Goal: Check status: Check status

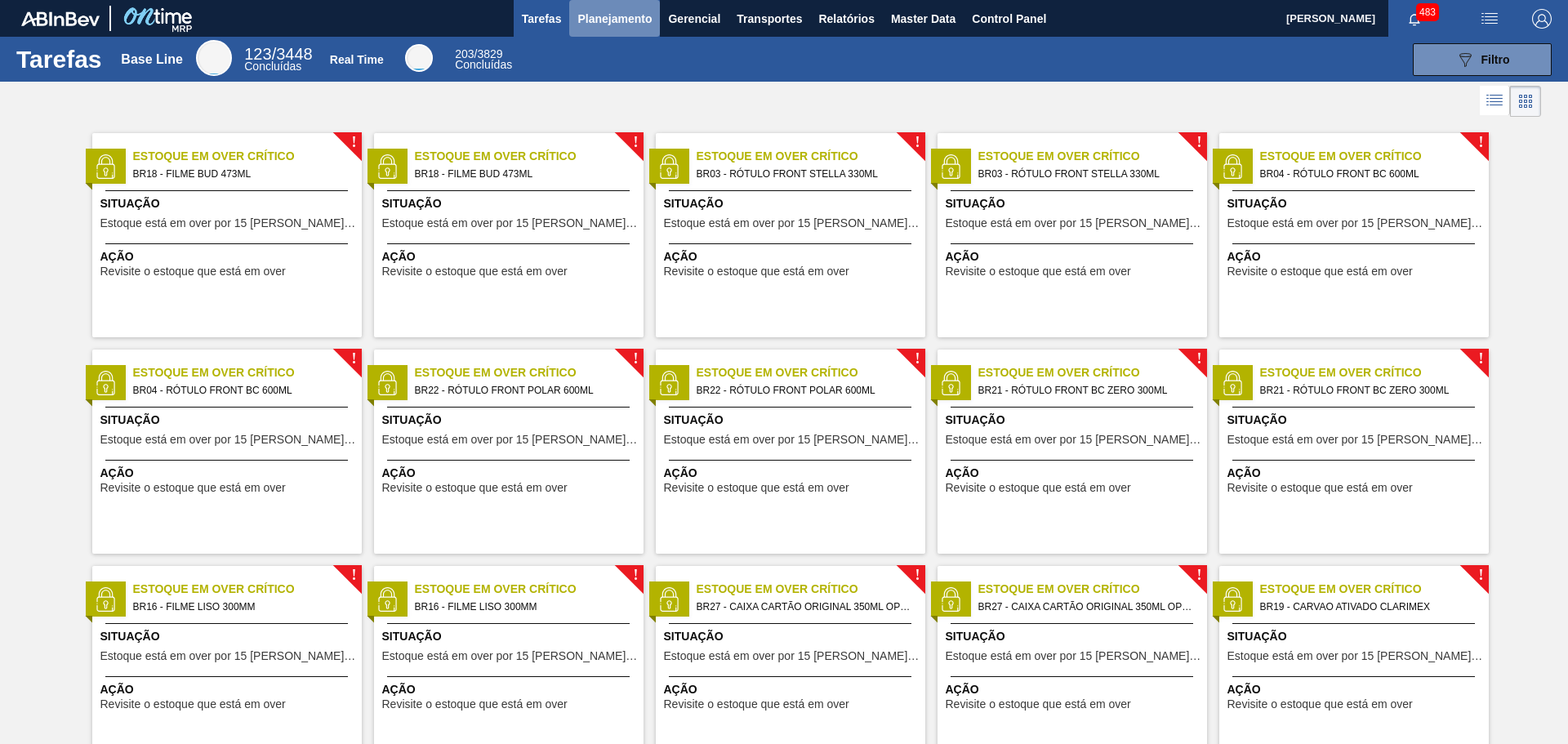
click at [618, 26] on span "Planejamento" at bounding box center [615, 18] width 74 height 19
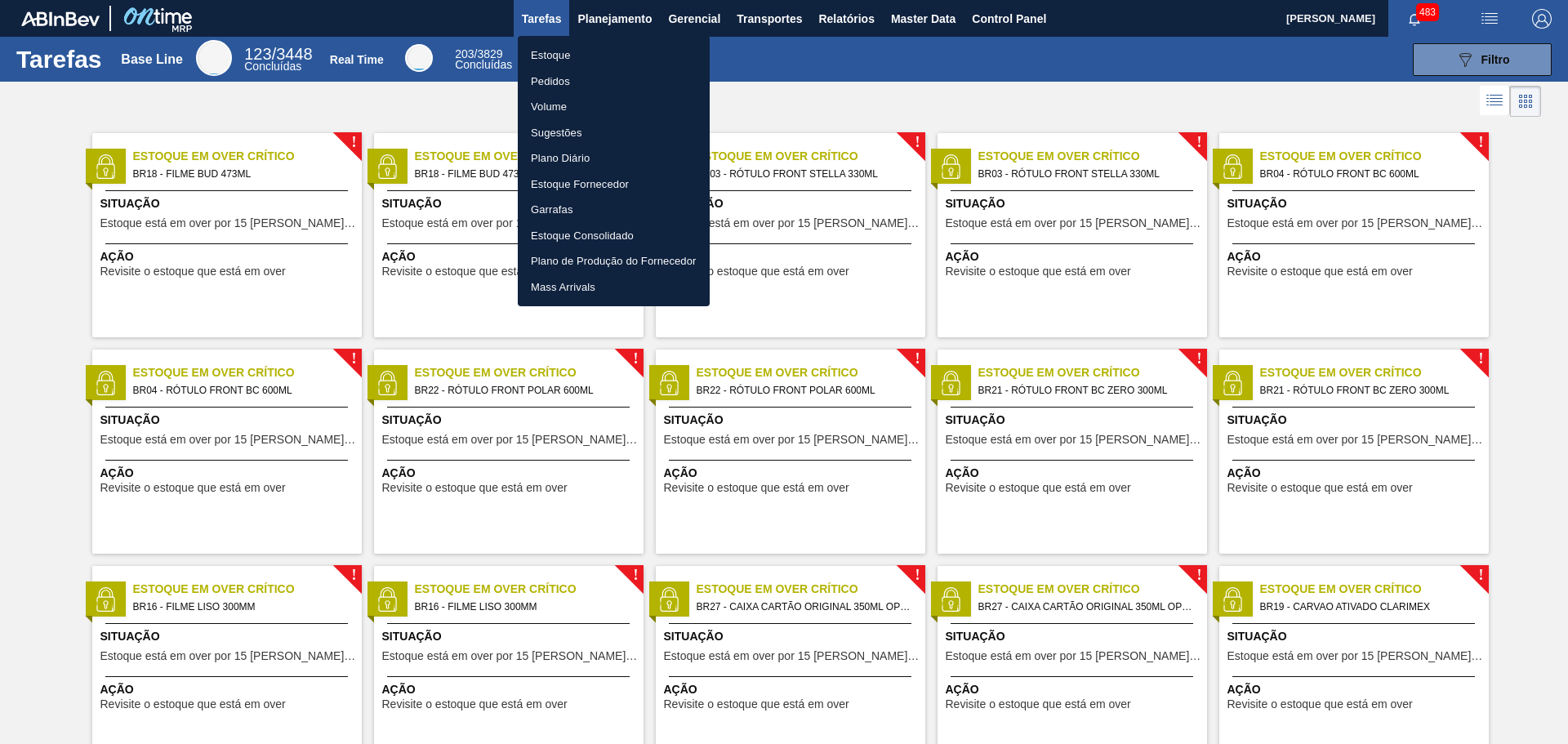
click at [565, 77] on li "Pedidos" at bounding box center [614, 82] width 192 height 26
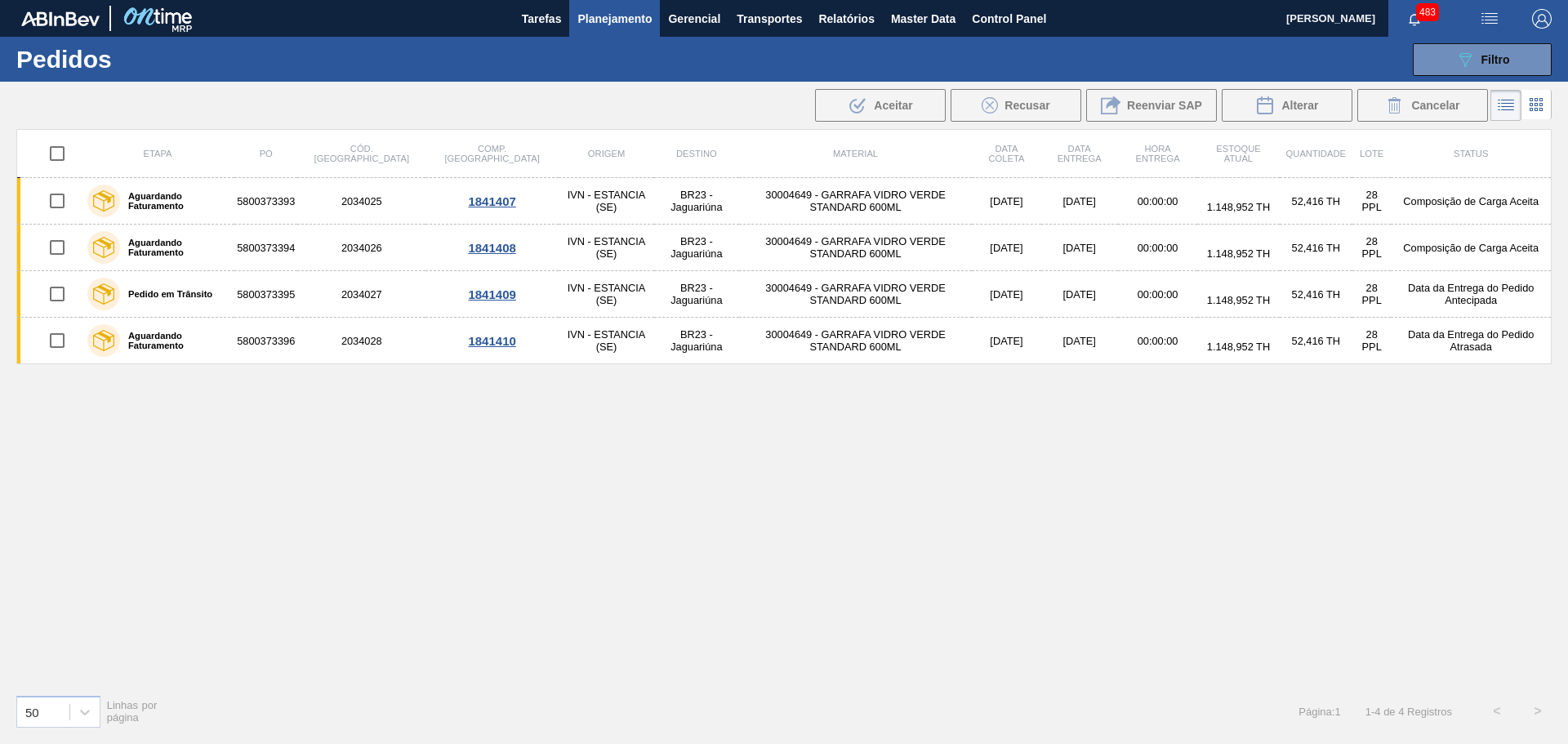
click at [168, 197] on label "Aguardando Faturamento" at bounding box center [174, 201] width 107 height 19
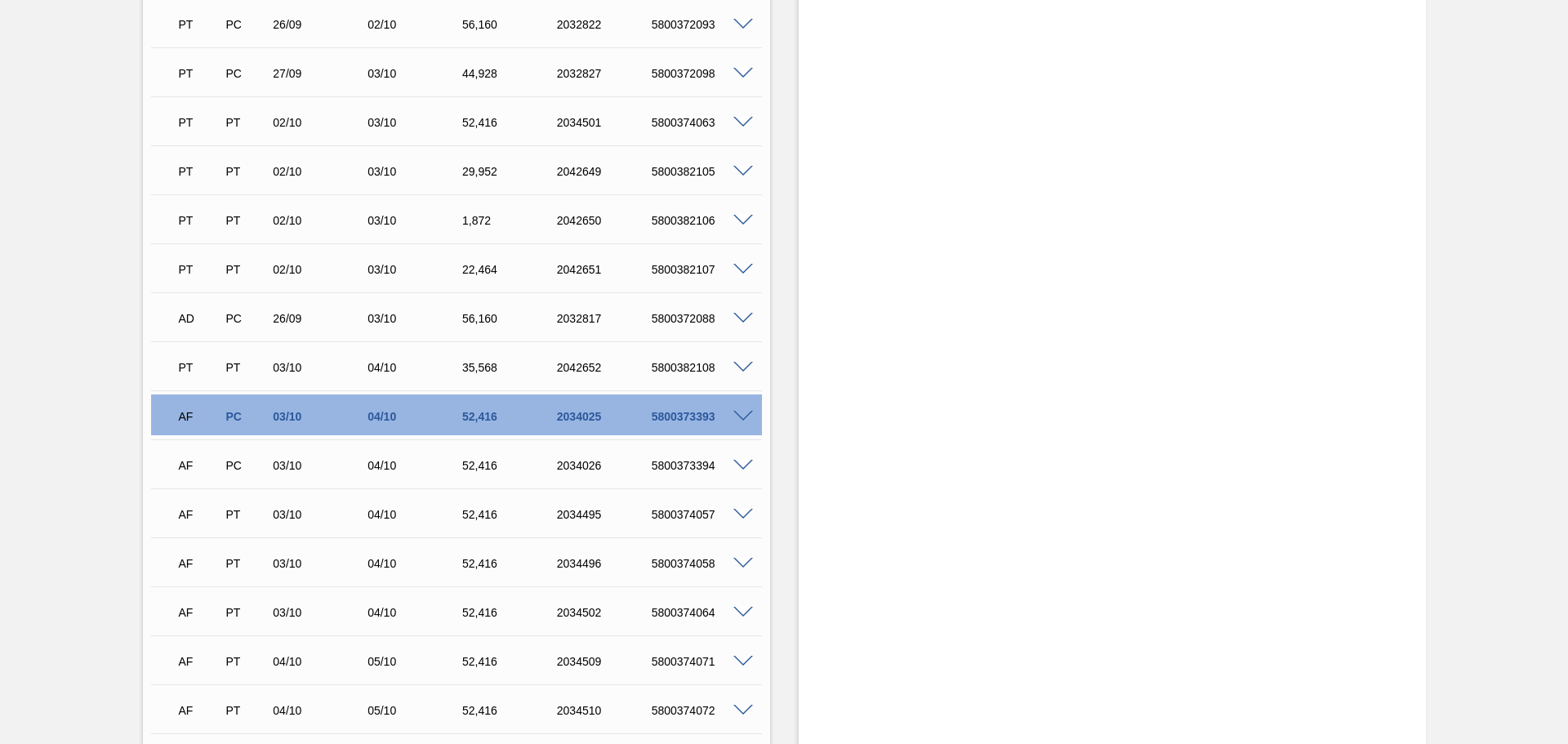
scroll to position [1796, 0]
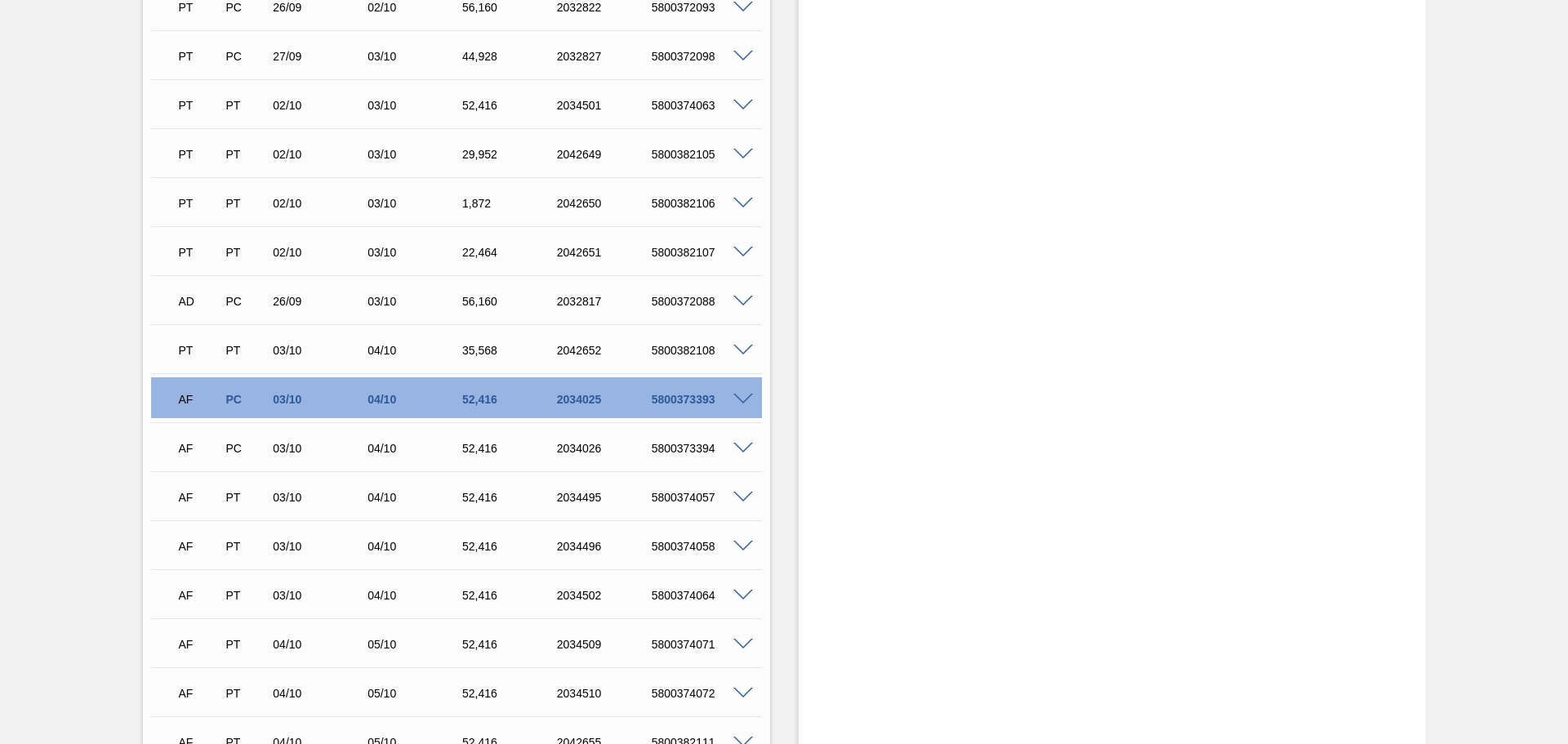
click at [737, 400] on span at bounding box center [743, 400] width 19 height 12
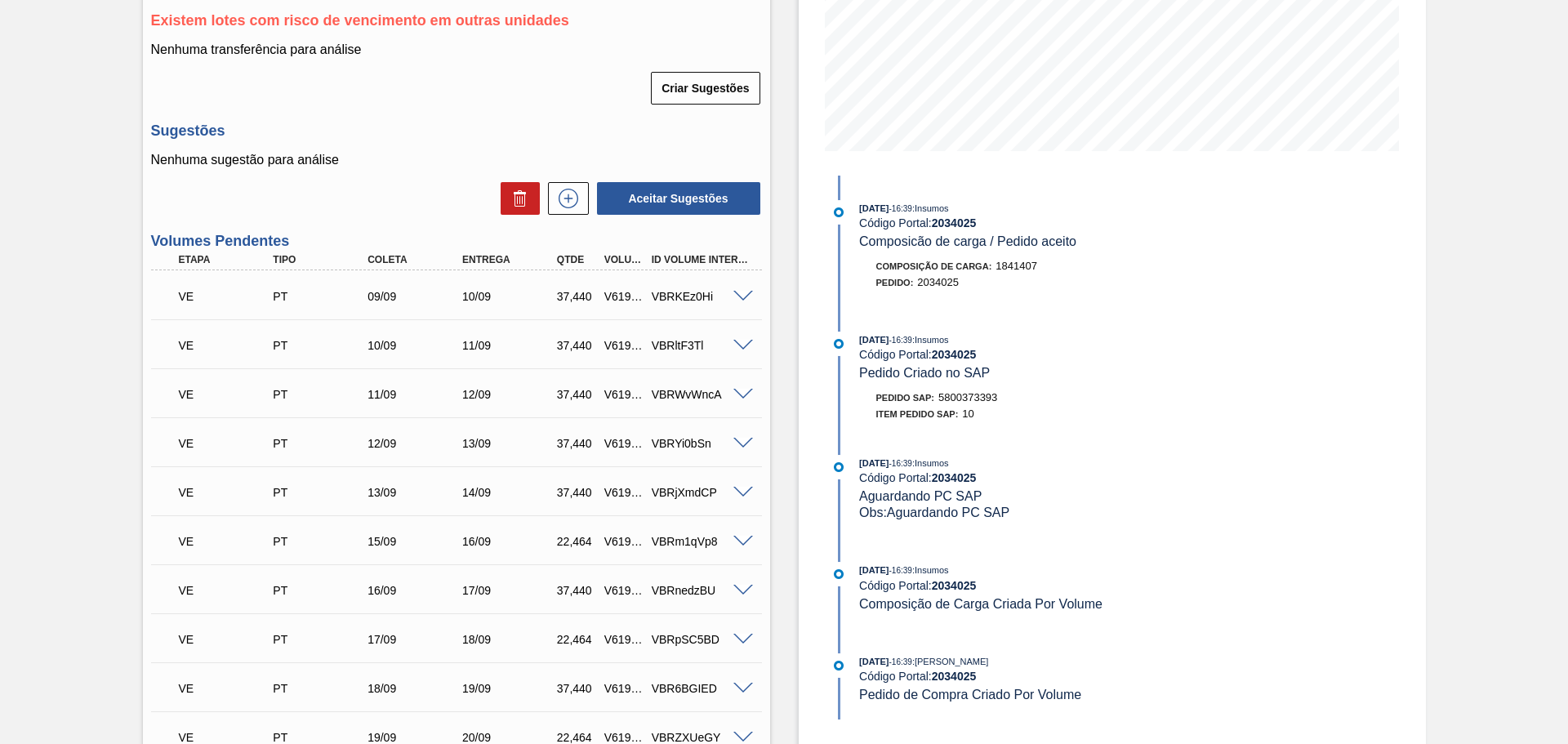
scroll to position [409, 0]
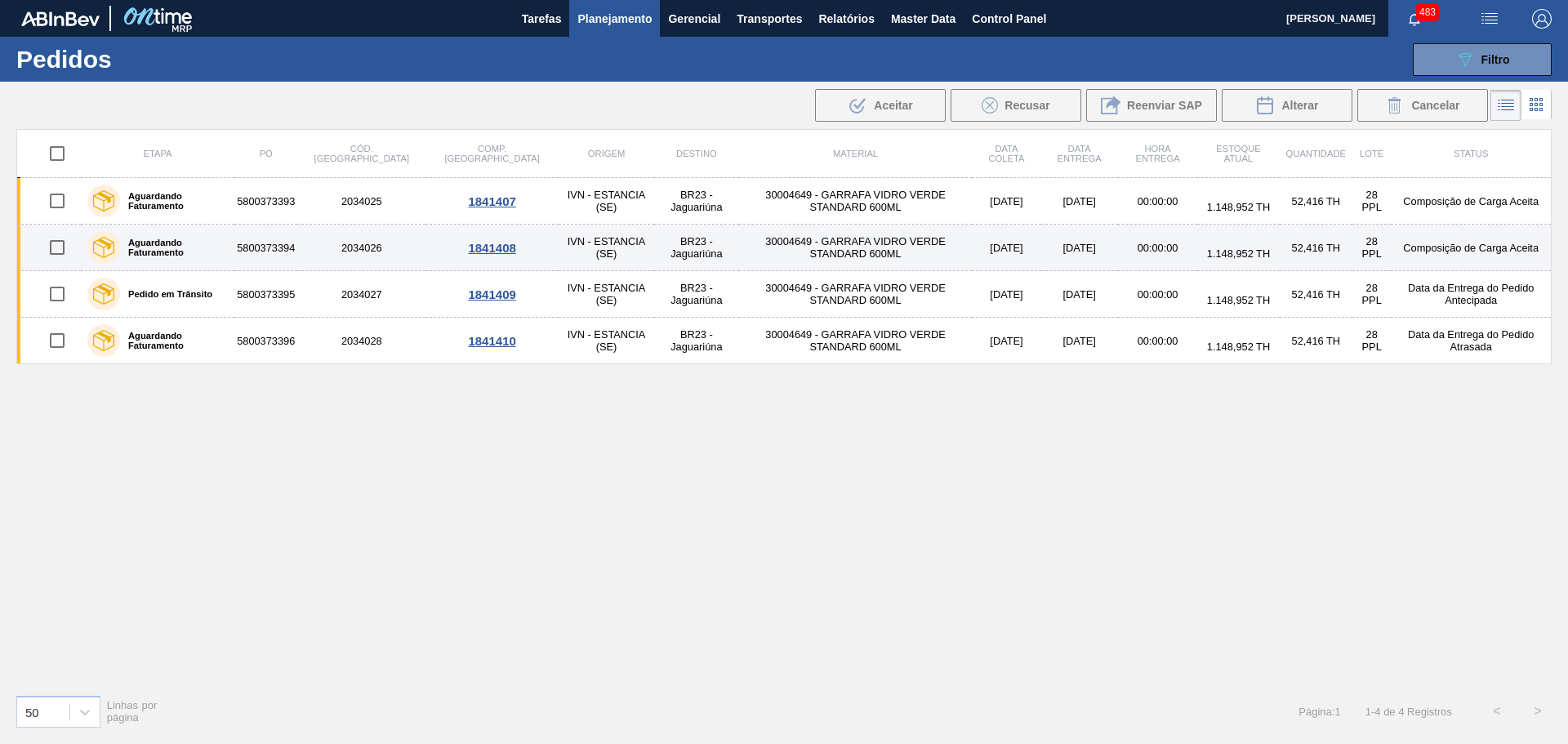
click at [174, 250] on label "Aguardando Faturamento" at bounding box center [174, 247] width 107 height 19
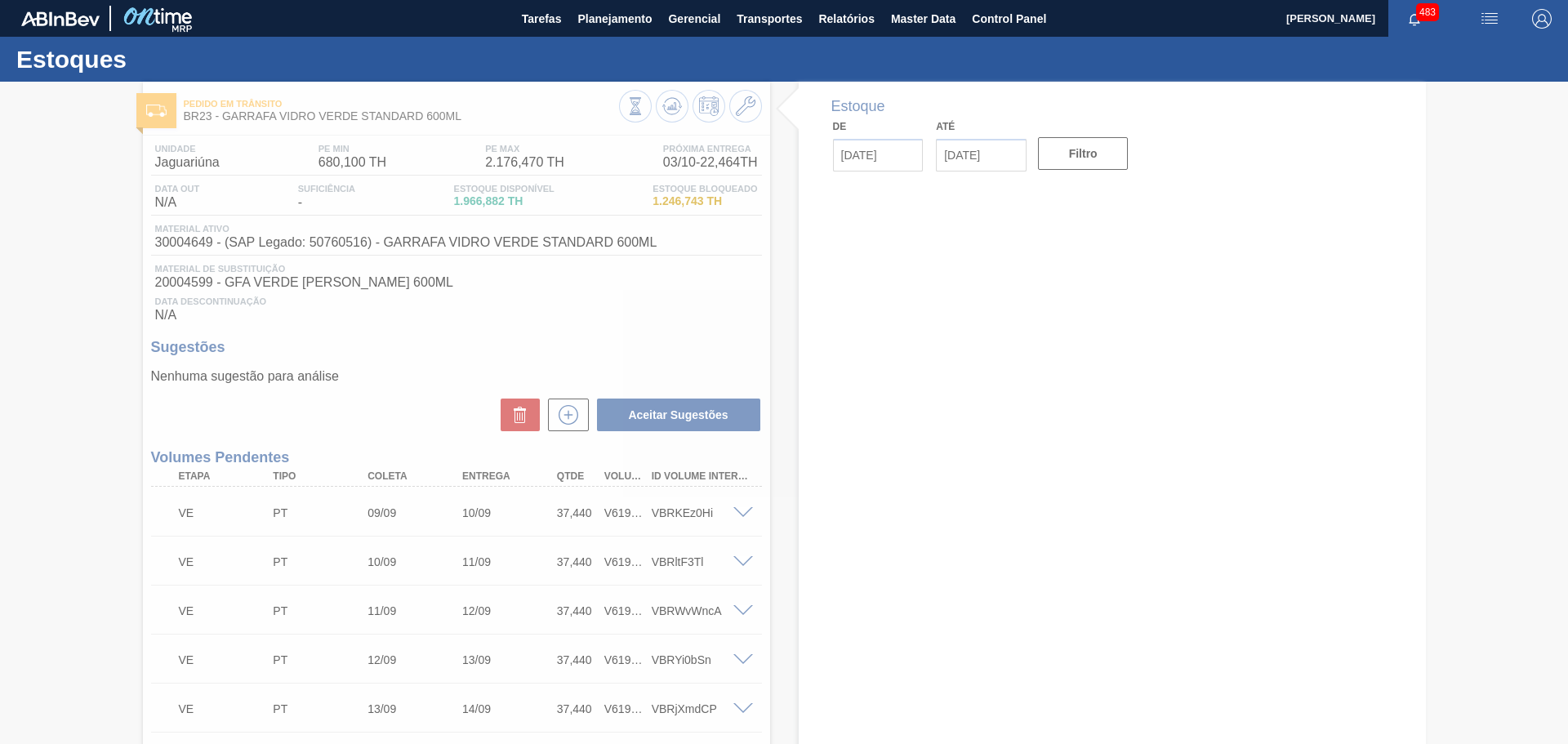
type input "[DATE]"
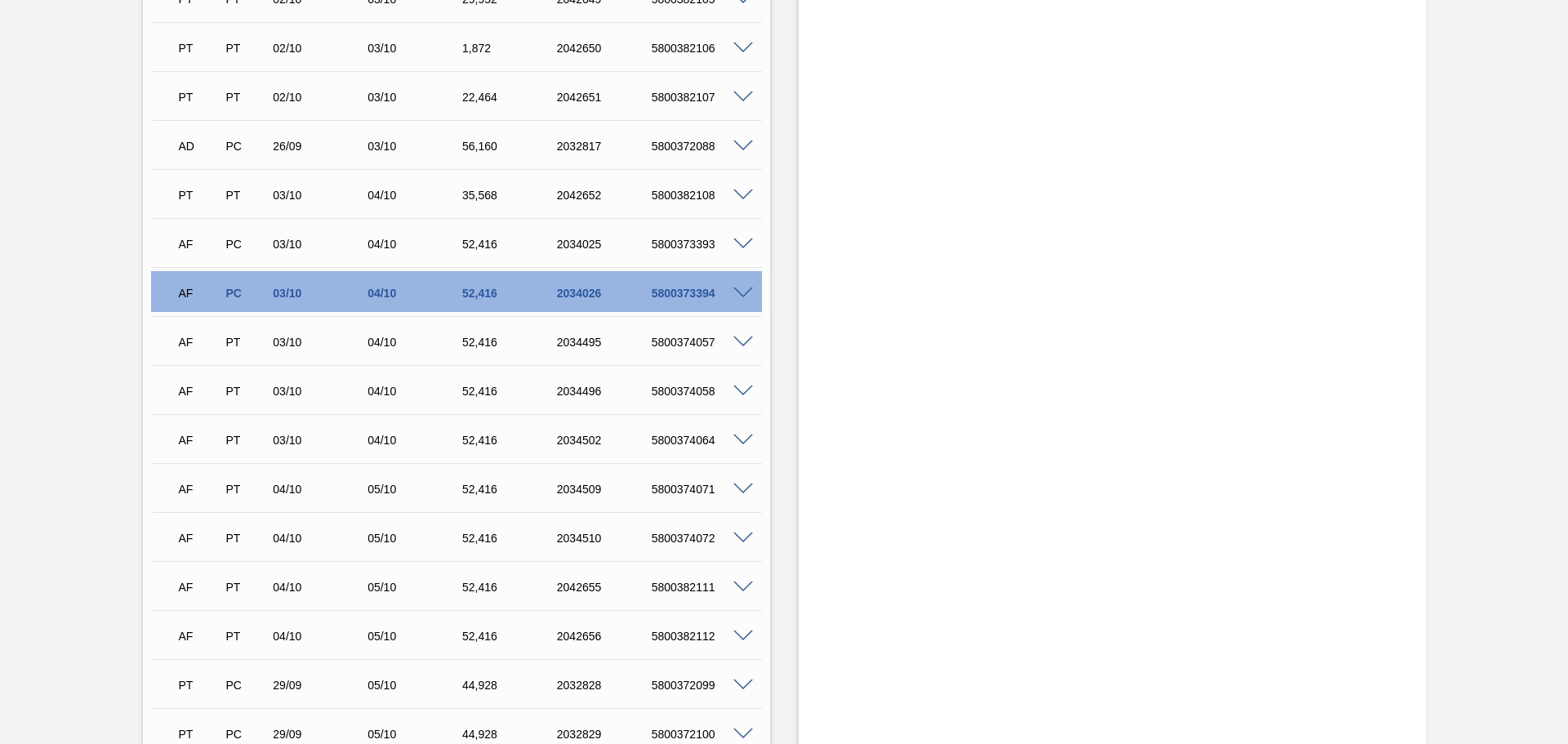
scroll to position [1959, 0]
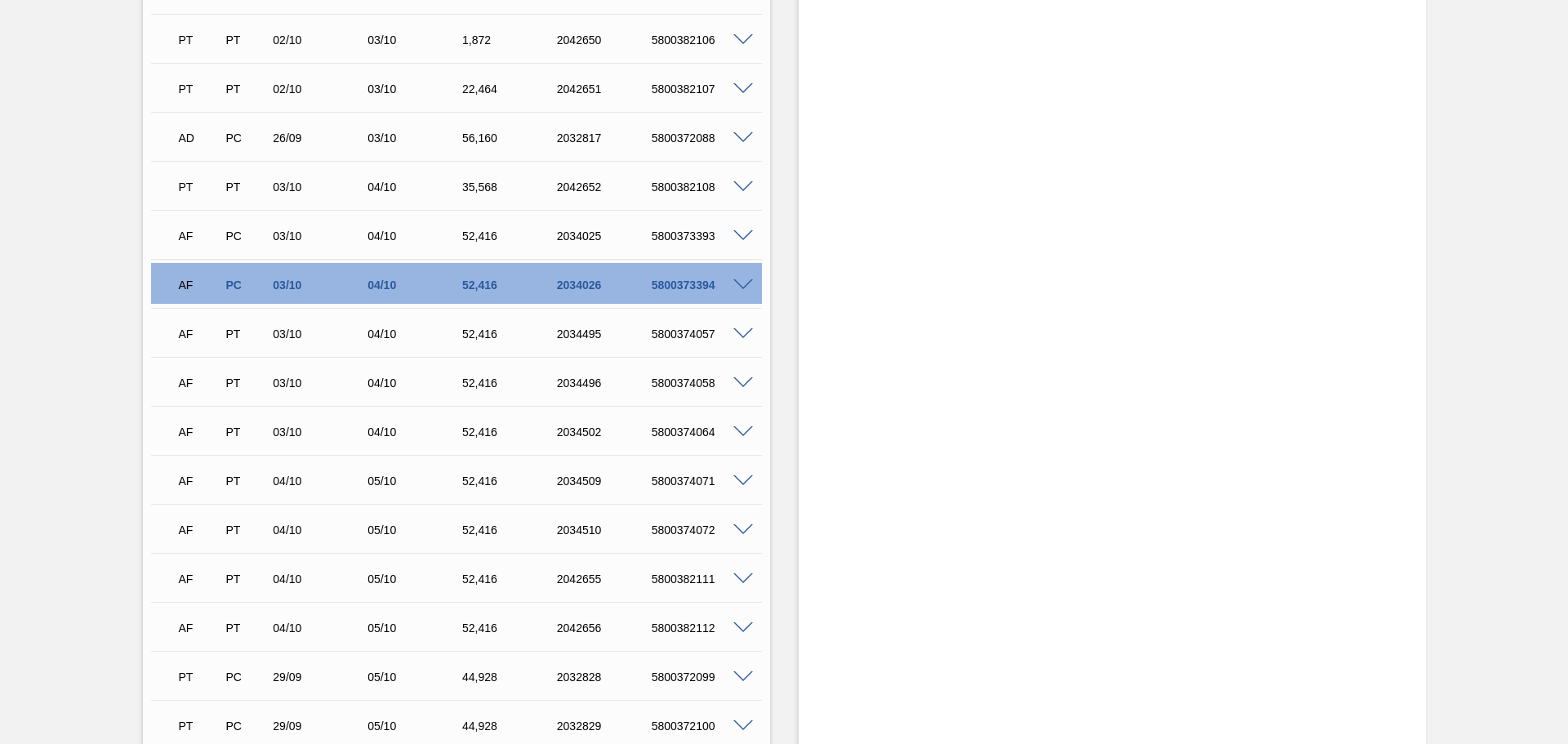
click at [743, 290] on div "5800373394" at bounding box center [700, 284] width 107 height 13
click at [743, 286] on span at bounding box center [743, 285] width 19 height 12
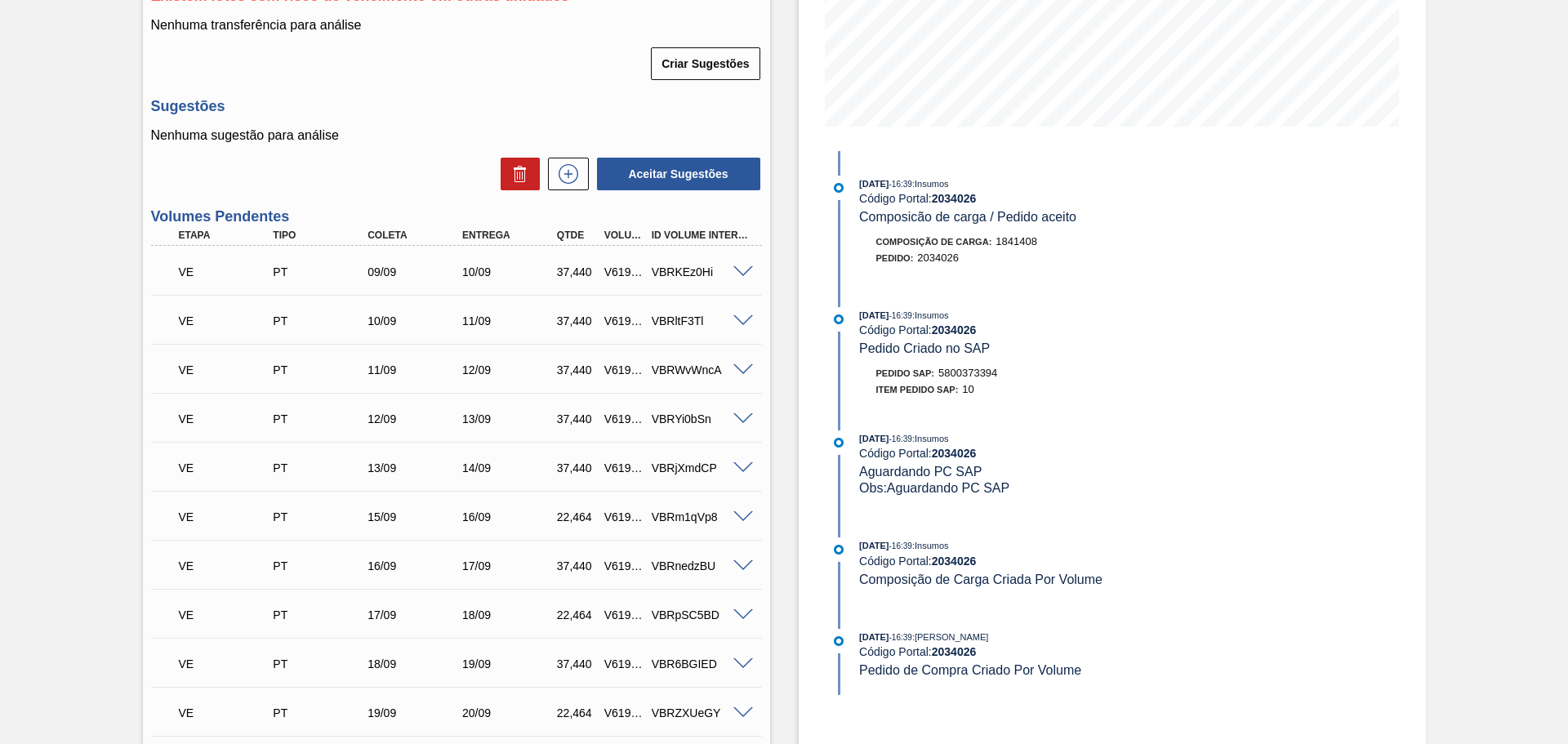
scroll to position [327, 0]
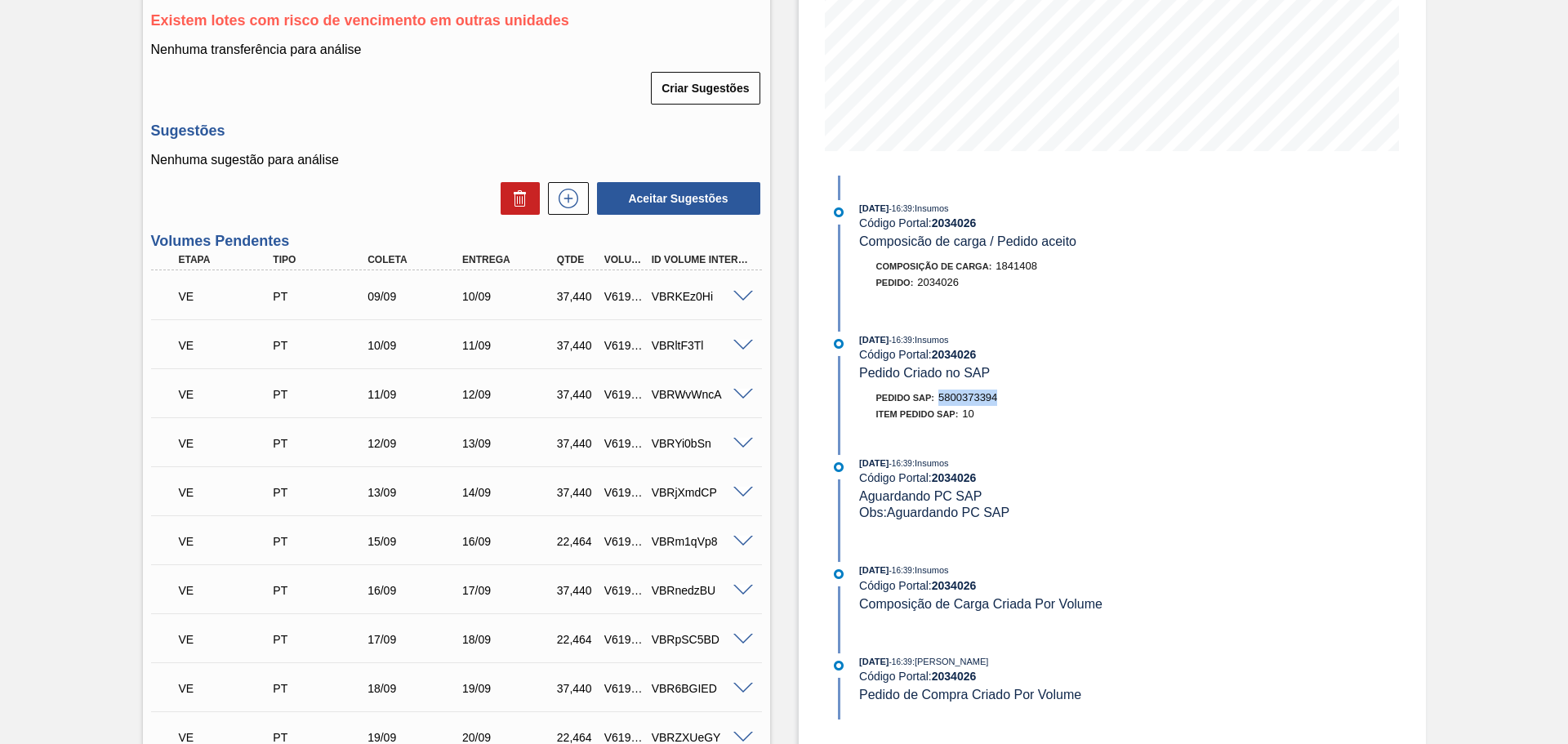
drag, startPoint x: 1005, startPoint y: 398, endPoint x: 939, endPoint y: 394, distance: 66.1
click at [939, 394] on div "Pedido SAP: 5800373394" at bounding box center [1054, 397] width 388 height 17
copy span "5800373394"
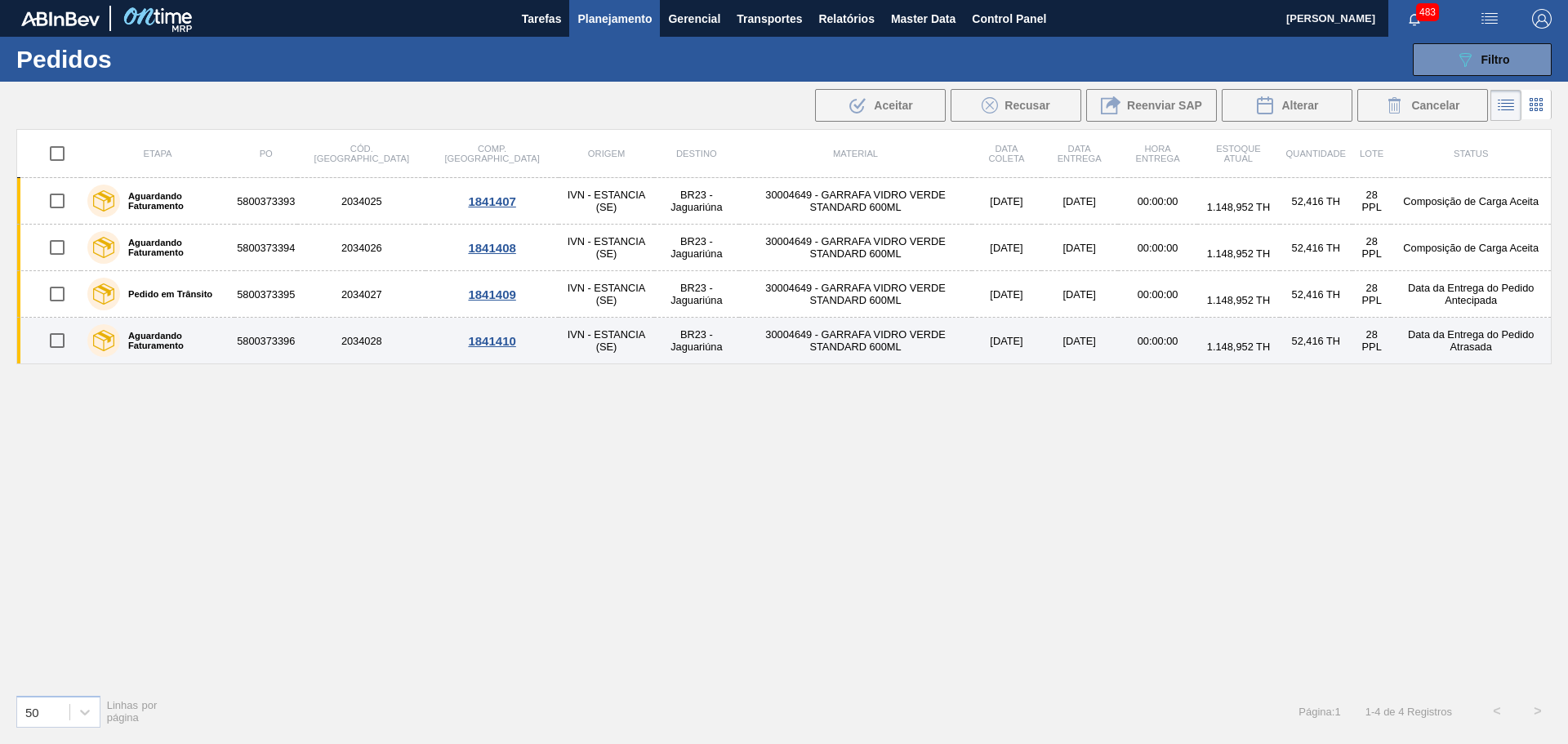
click at [228, 340] on label "Aguardando Faturamento" at bounding box center [174, 341] width 107 height 19
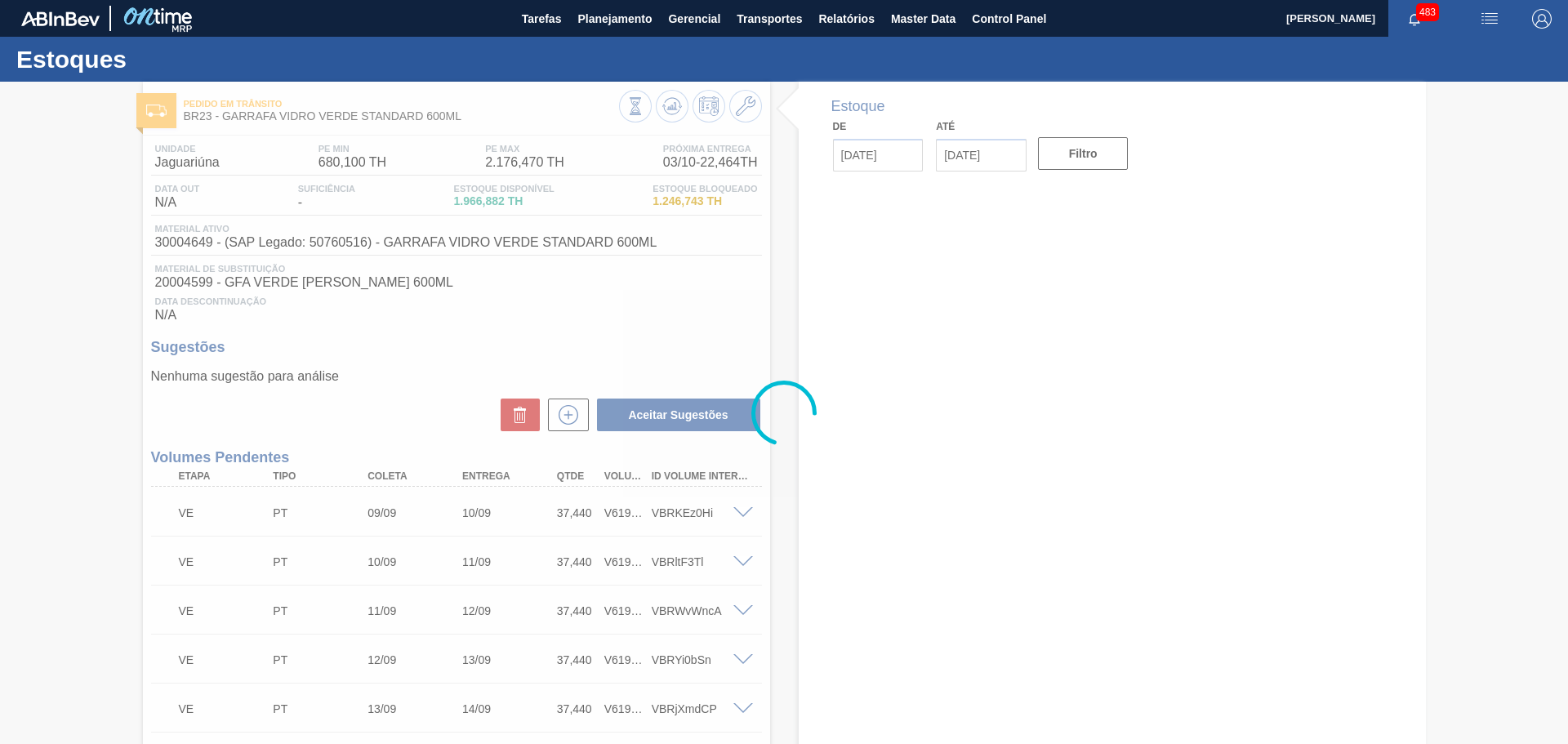
type input "[DATE]"
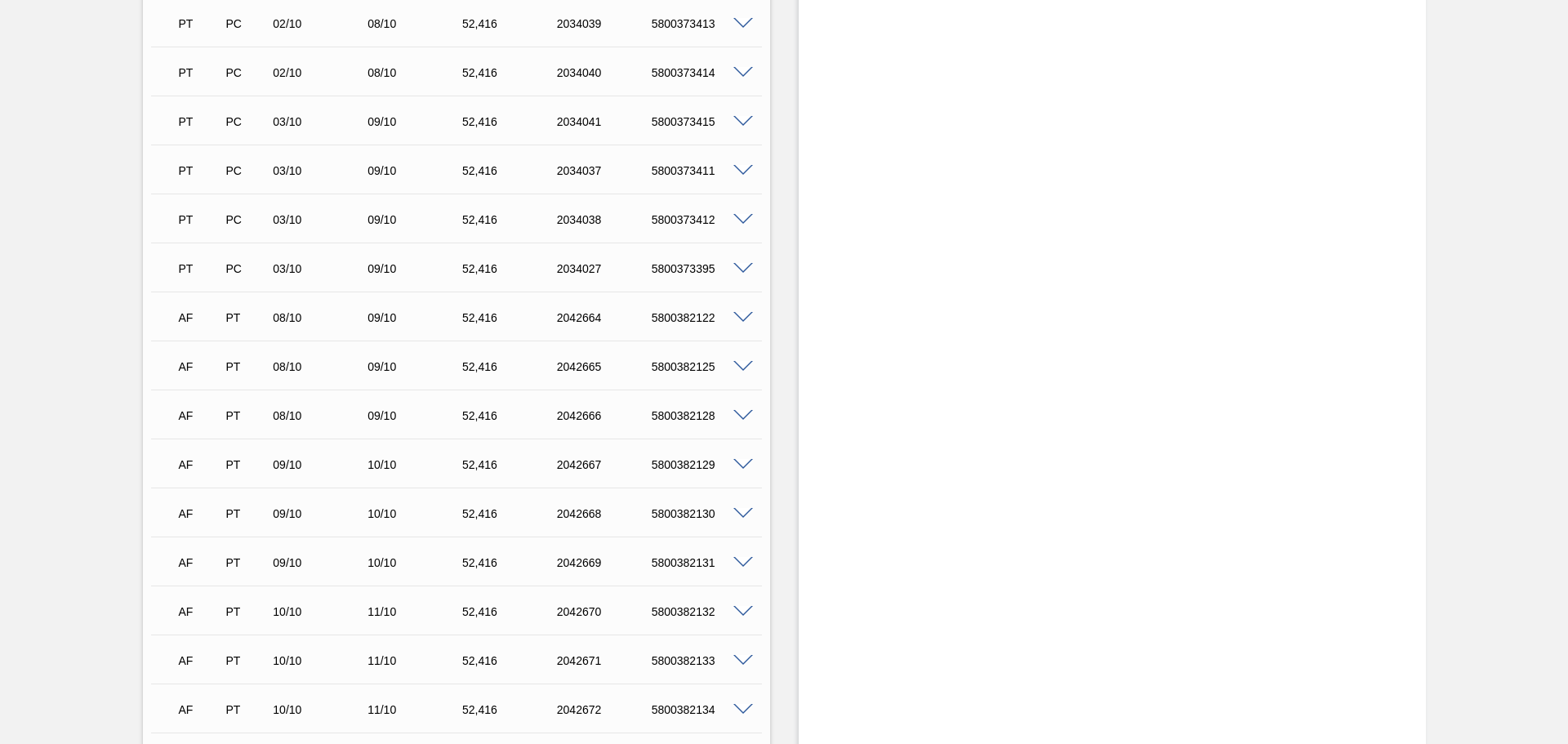
scroll to position [4082, 0]
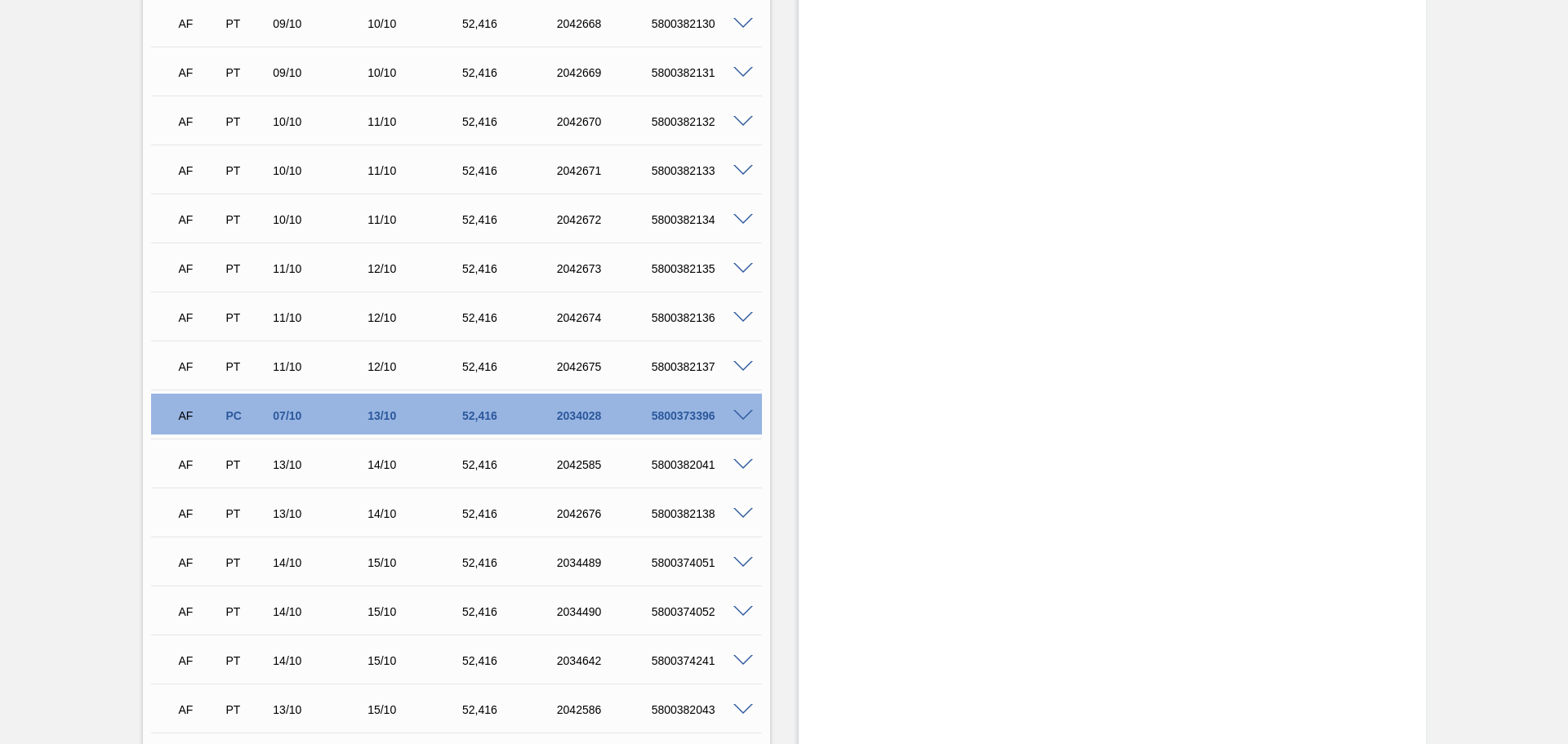
click at [739, 409] on span at bounding box center [743, 416] width 19 height 12
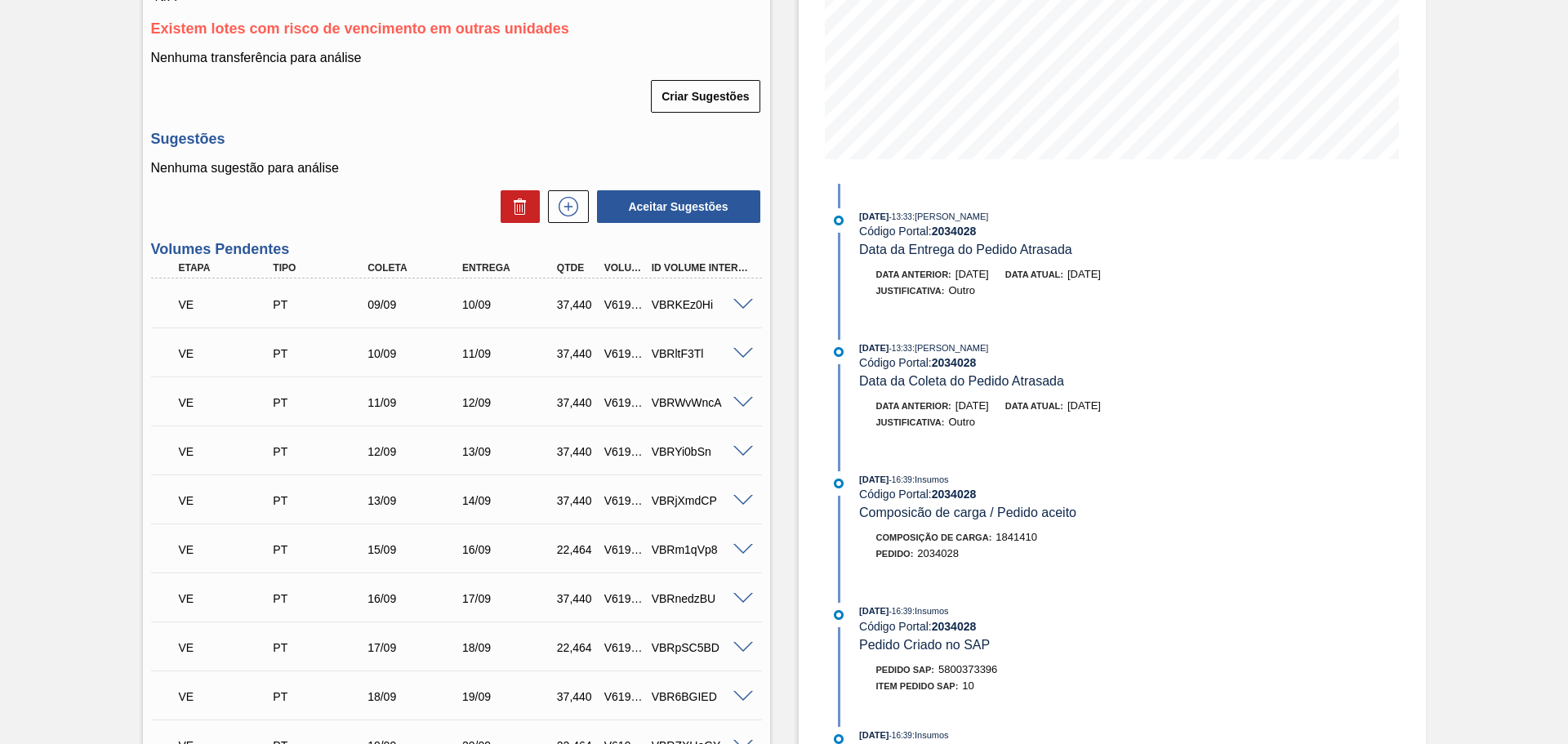
scroll to position [245, 0]
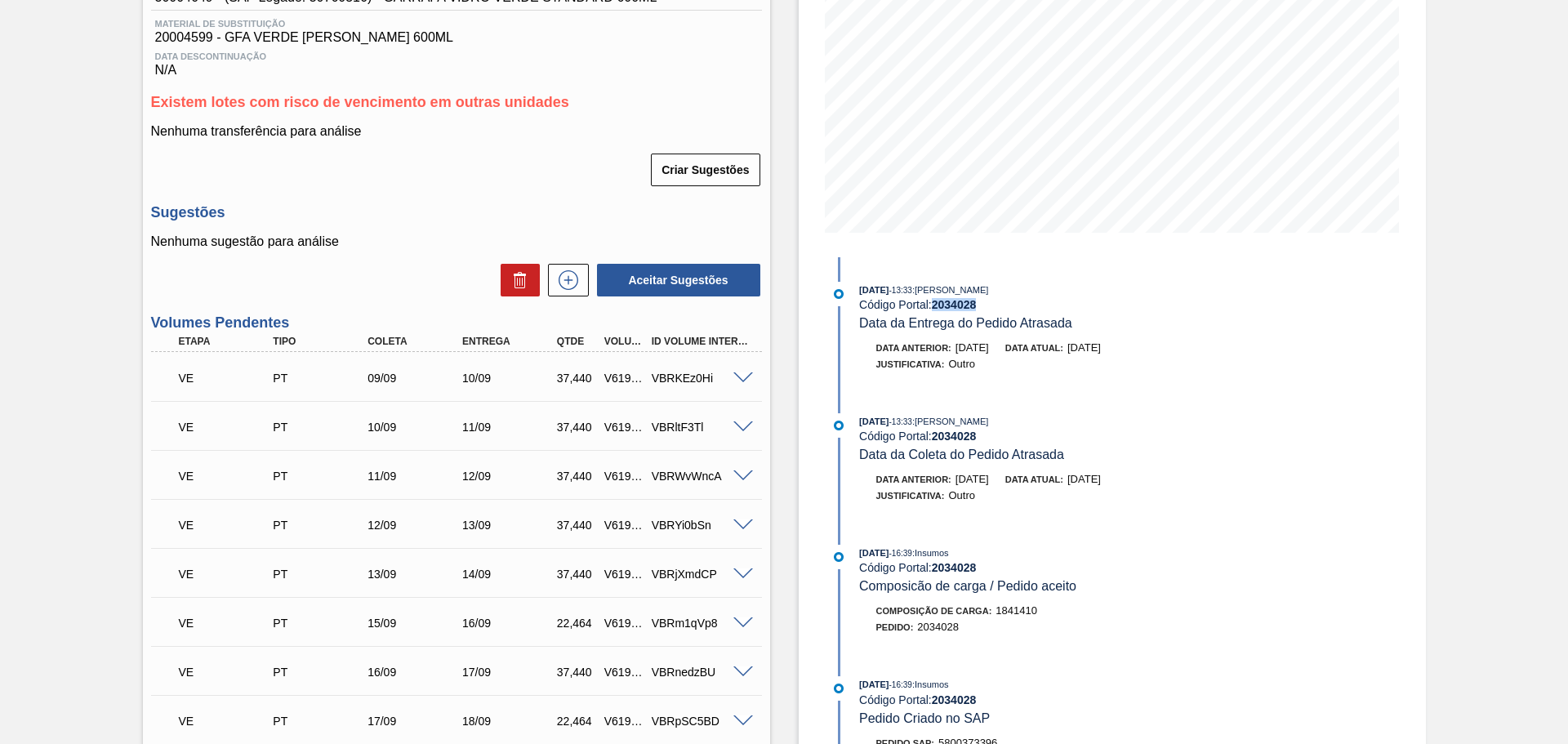
drag, startPoint x: 983, startPoint y: 307, endPoint x: 935, endPoint y: 306, distance: 48.0
click at [935, 306] on div "Código Portal: 2034028" at bounding box center [1053, 304] width 388 height 13
copy strong "2034028"
